Goal: Task Accomplishment & Management: Use online tool/utility

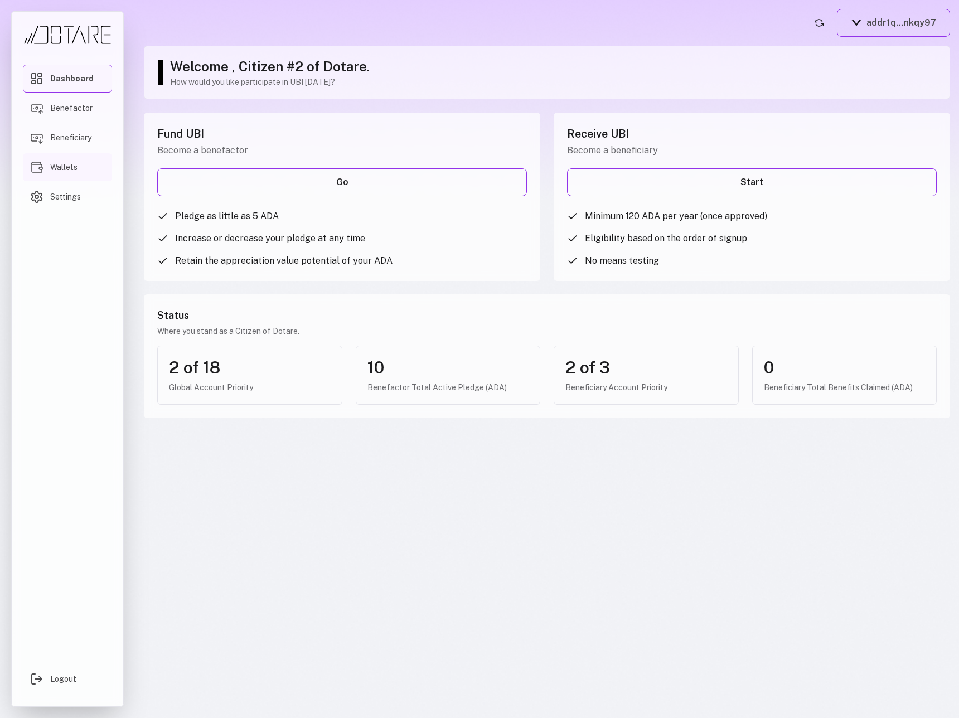
click at [82, 158] on link "Wallets" at bounding box center [67, 167] width 89 height 28
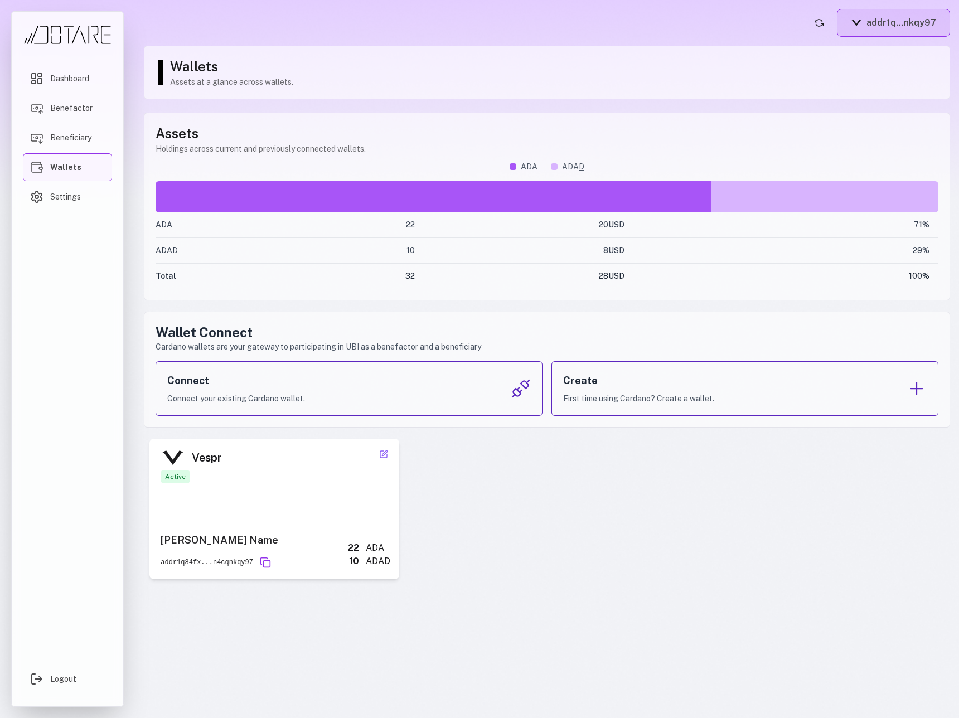
click at [866, 27] on button "addr1q...nkqy97" at bounding box center [893, 23] width 113 height 28
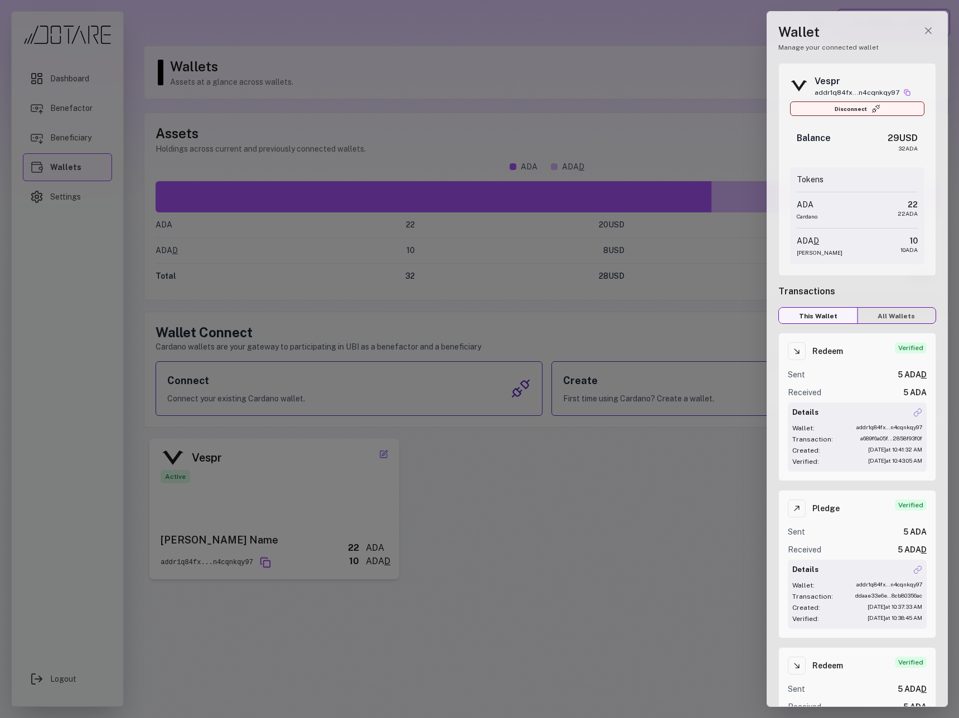
click at [863, 109] on button "Disconnect" at bounding box center [857, 109] width 134 height 15
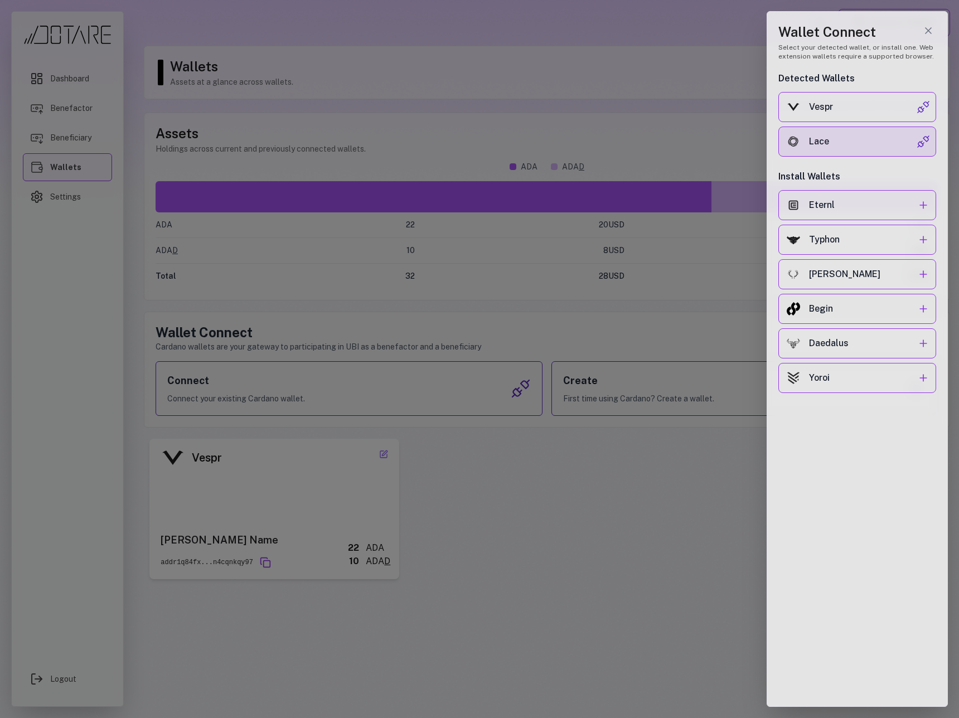
click at [859, 133] on button "Lace" at bounding box center [858, 142] width 158 height 30
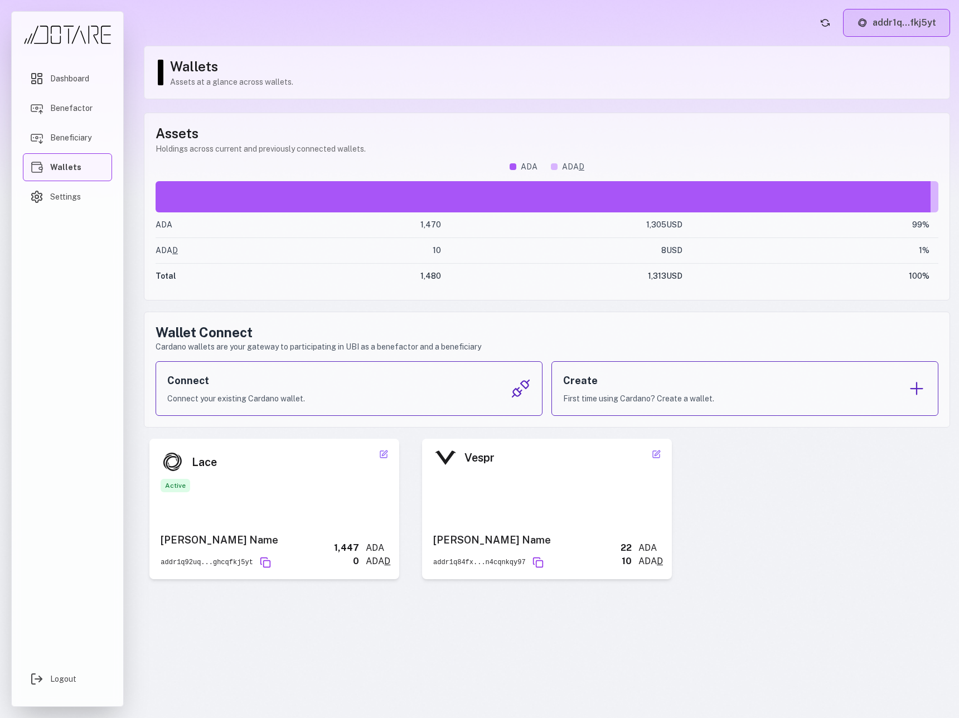
click at [929, 28] on button "addr1q...fkj5yt" at bounding box center [896, 23] width 107 height 28
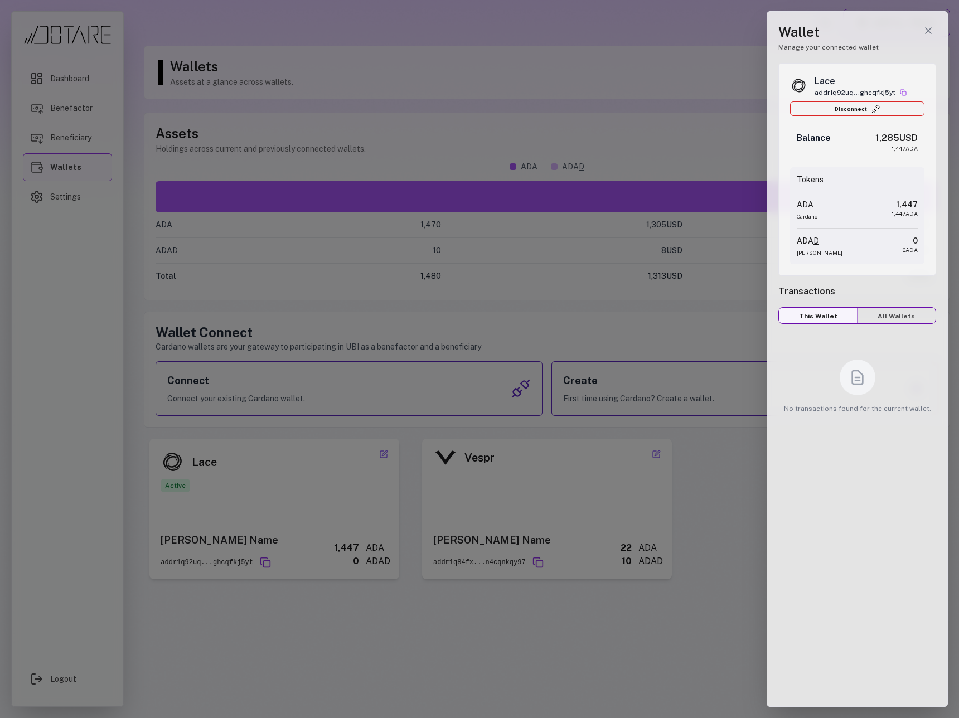
click at [575, 106] on div at bounding box center [479, 359] width 959 height 718
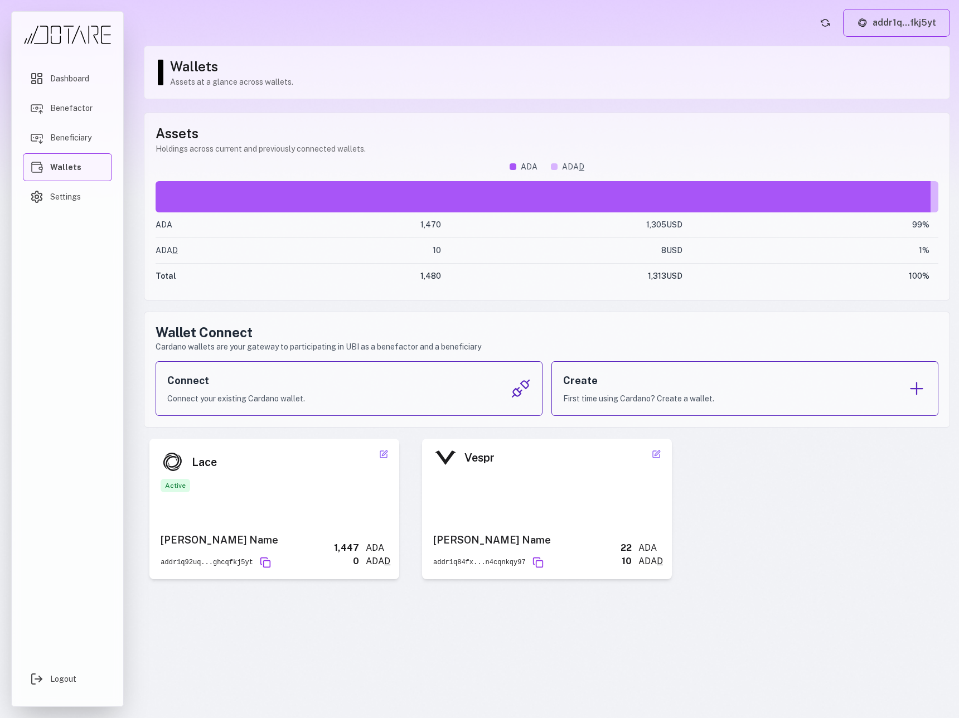
drag, startPoint x: 327, startPoint y: 547, endPoint x: 381, endPoint y: 556, distance: 54.2
click at [399, 557] on div "Lace Active Nick Name addr1q92uq...ghcqfkj5yt 1,447 ADA 0 ADA D Nickname Save C…" at bounding box center [275, 509] width 262 height 141
click at [80, 138] on span "Beneficiary" at bounding box center [70, 137] width 41 height 11
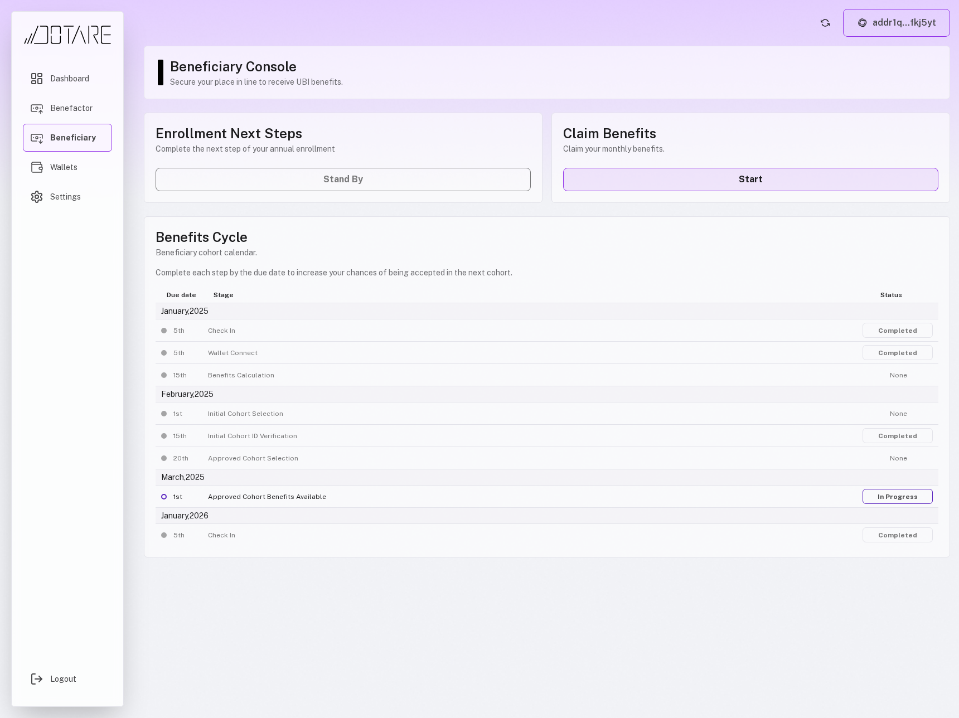
click at [635, 184] on link "Start" at bounding box center [750, 179] width 375 height 23
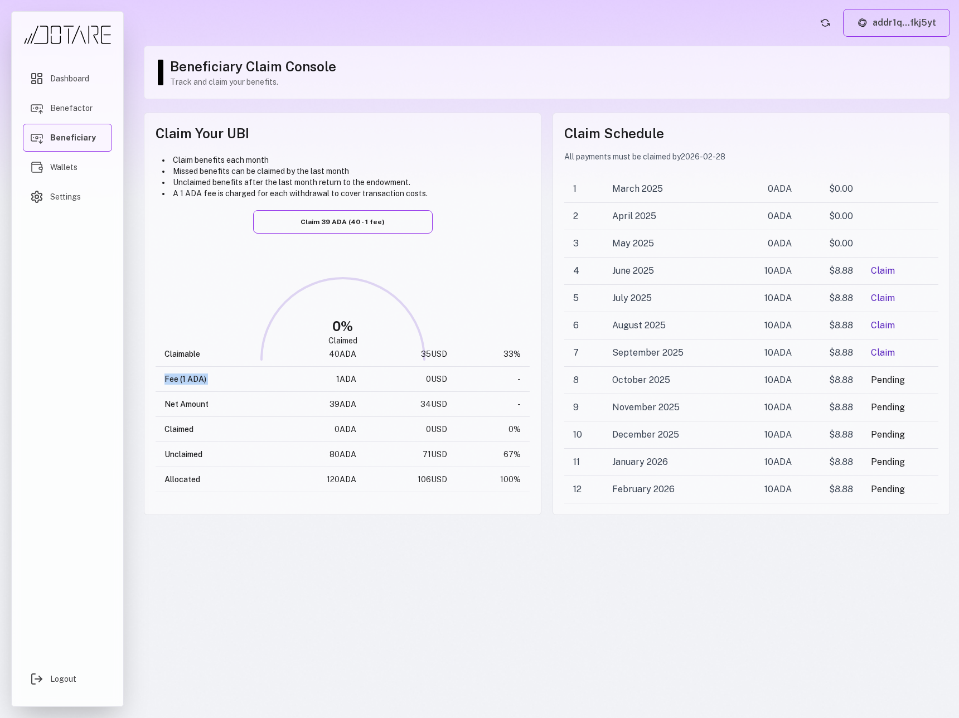
drag, startPoint x: 162, startPoint y: 380, endPoint x: 329, endPoint y: 384, distance: 166.8
click at [329, 384] on tr "Fee (1 ADA) 1 ADA 0 USD -" at bounding box center [343, 379] width 374 height 25
click at [364, 383] on td "1 ADA" at bounding box center [319, 379] width 91 height 25
drag, startPoint x: 294, startPoint y: 383, endPoint x: 470, endPoint y: 383, distance: 175.1
click at [470, 383] on tr "Fee (1 ADA) 1 ADA 0 USD -" at bounding box center [343, 379] width 374 height 25
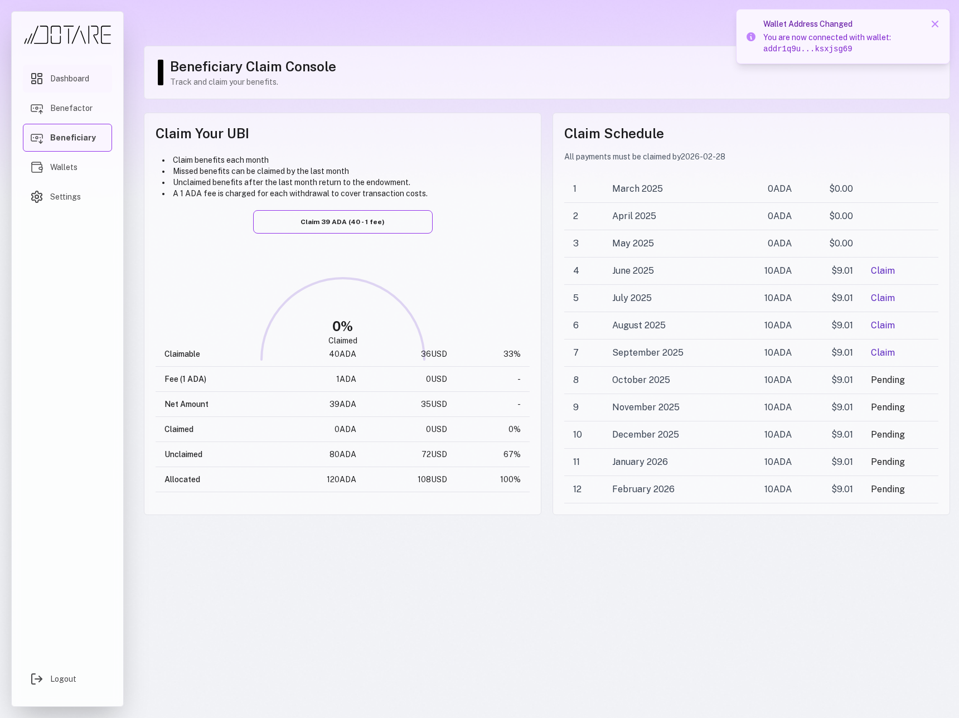
click at [79, 85] on link "Dashboard" at bounding box center [67, 79] width 89 height 28
